Goal: Navigation & Orientation: Find specific page/section

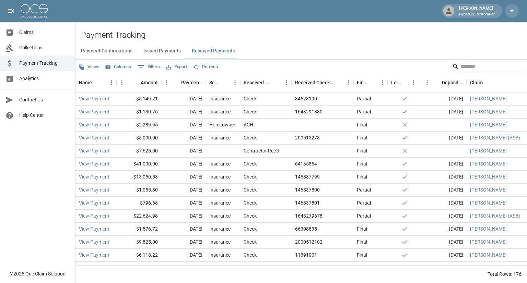
click at [37, 46] on span "Collections" at bounding box center [44, 47] width 50 height 7
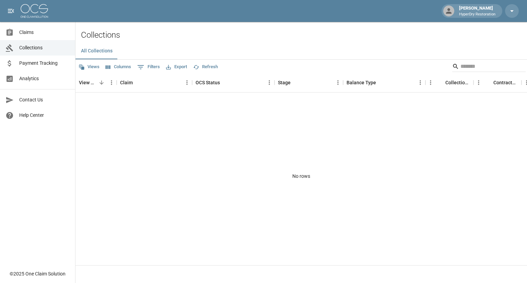
click at [33, 33] on span "Claims" at bounding box center [44, 32] width 50 height 7
